Goal: Information Seeking & Learning: Learn about a topic

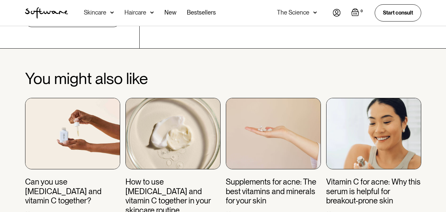
scroll to position [2544, 0]
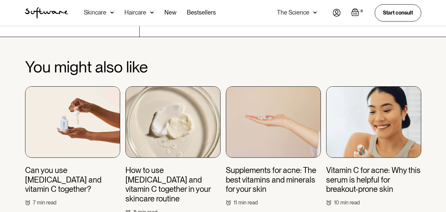
click at [206, 101] on img at bounding box center [173, 121] width 95 height 71
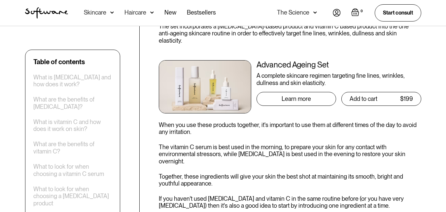
scroll to position [1850, 0]
